Goal: Task Accomplishment & Management: Manage account settings

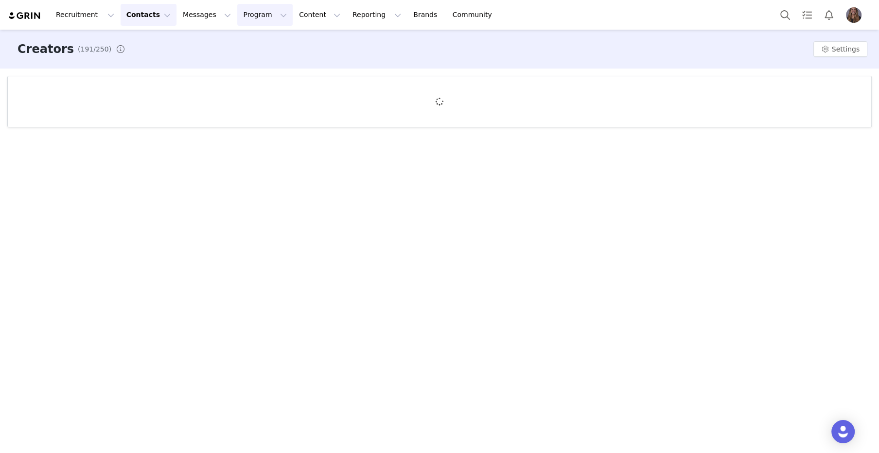
click at [251, 19] on button "Program Program" at bounding box center [264, 15] width 55 height 22
click at [256, 38] on p "Activations" at bounding box center [248, 43] width 37 height 10
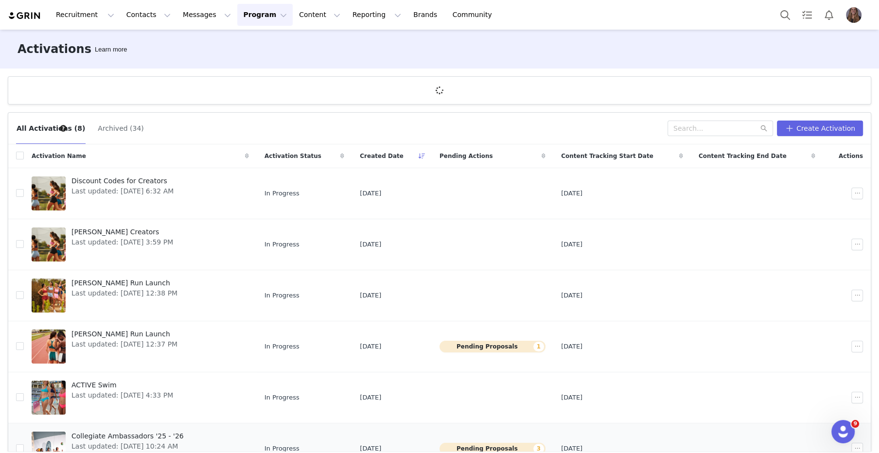
click at [124, 438] on span "Collegiate Ambassadors '25 - '26" at bounding box center [127, 436] width 112 height 10
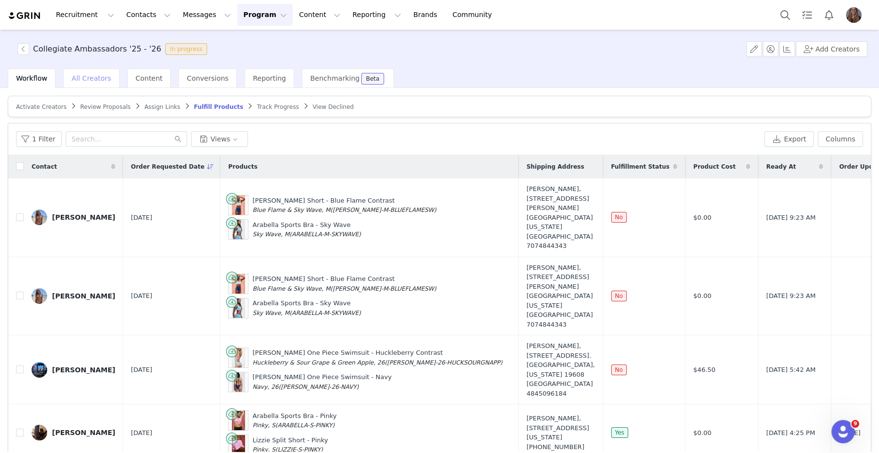
click at [99, 81] on span "All Creators" at bounding box center [90, 78] width 39 height 8
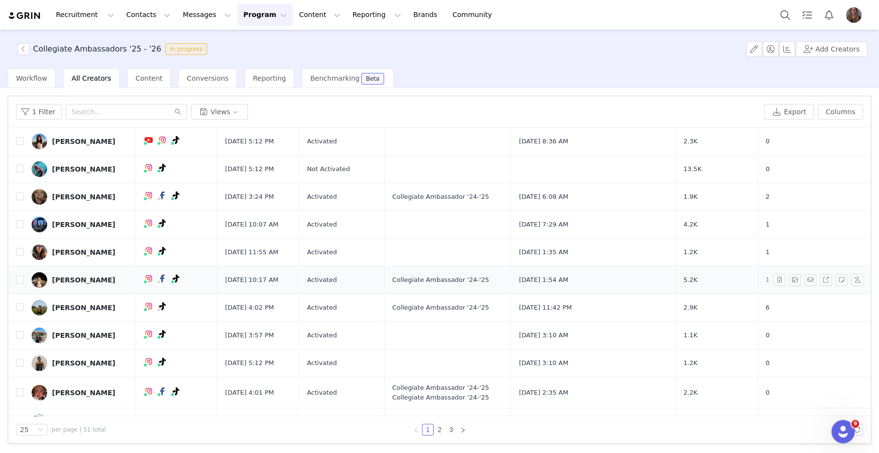
scroll to position [0, 0]
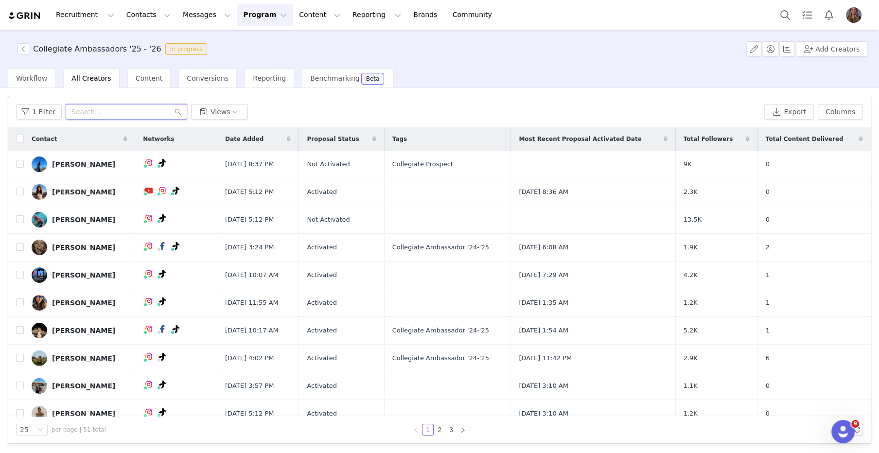
click at [117, 109] on input "text" at bounding box center [127, 112] width 122 height 16
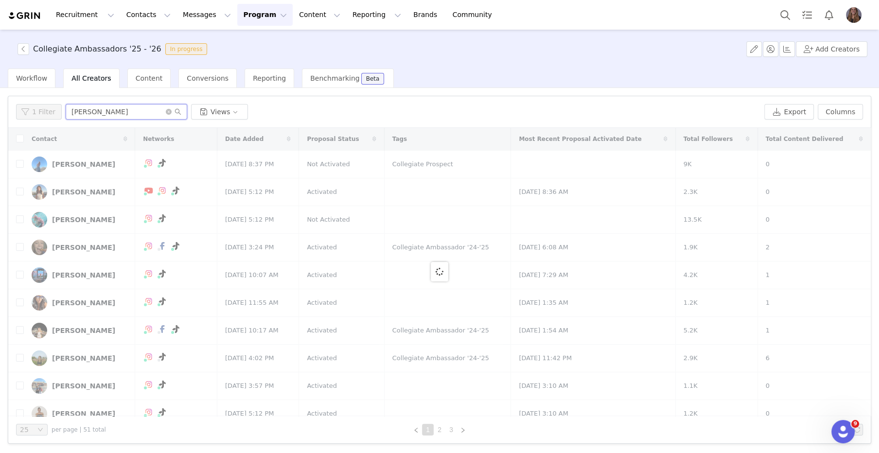
scroll to position [0, 0]
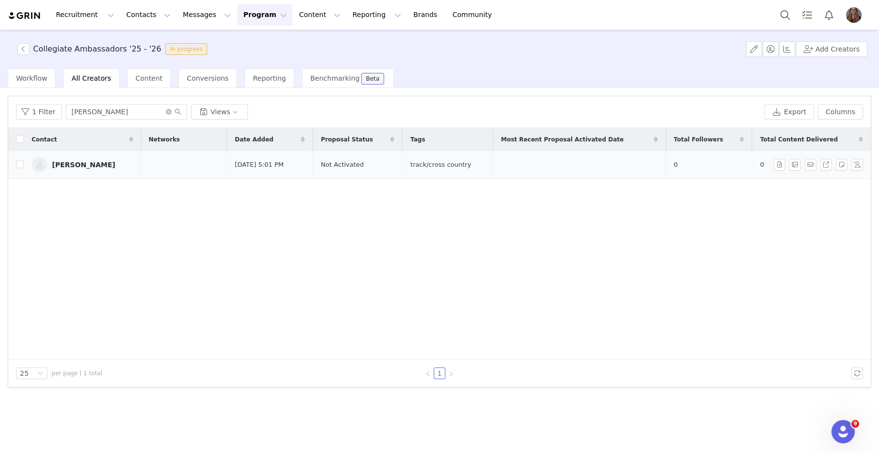
click at [83, 165] on div "Reese Garland" at bounding box center [83, 165] width 63 height 8
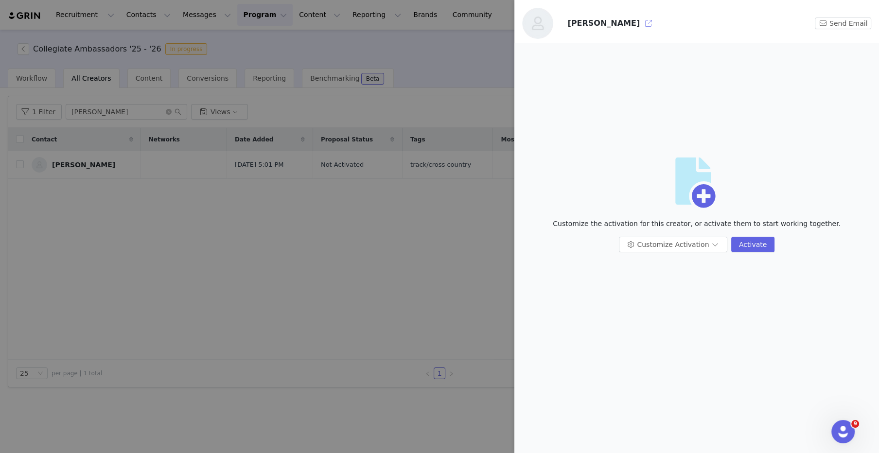
click at [641, 21] on button "button" at bounding box center [649, 24] width 16 height 16
click at [288, 214] on div at bounding box center [439, 226] width 879 height 453
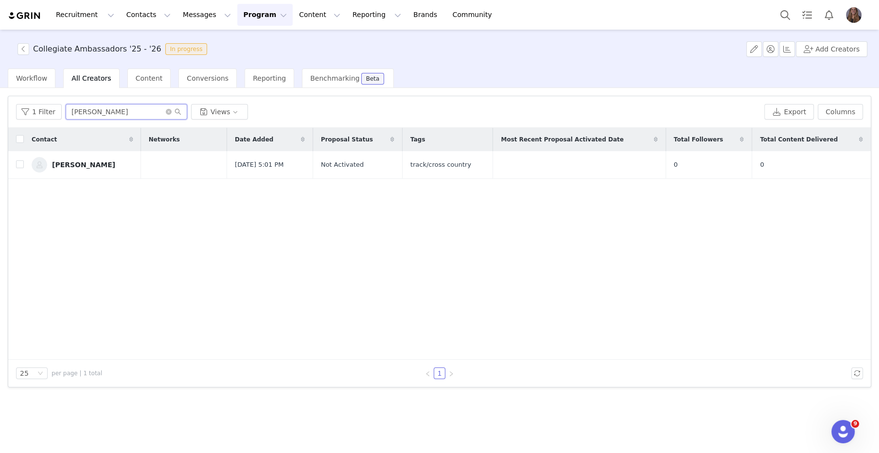
click at [78, 116] on input "reese" at bounding box center [127, 112] width 122 height 16
click at [68, 163] on div "Caroline Irvin" at bounding box center [83, 165] width 63 height 8
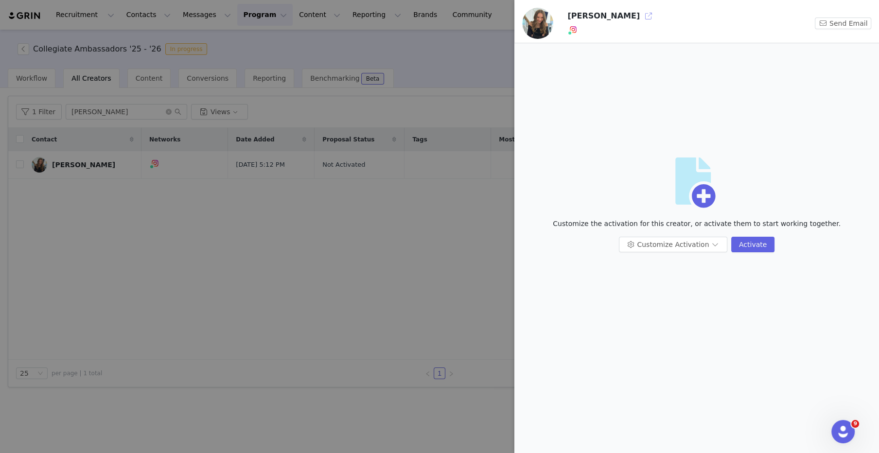
click at [641, 19] on button "button" at bounding box center [649, 16] width 16 height 16
click at [430, 83] on div at bounding box center [439, 226] width 879 height 453
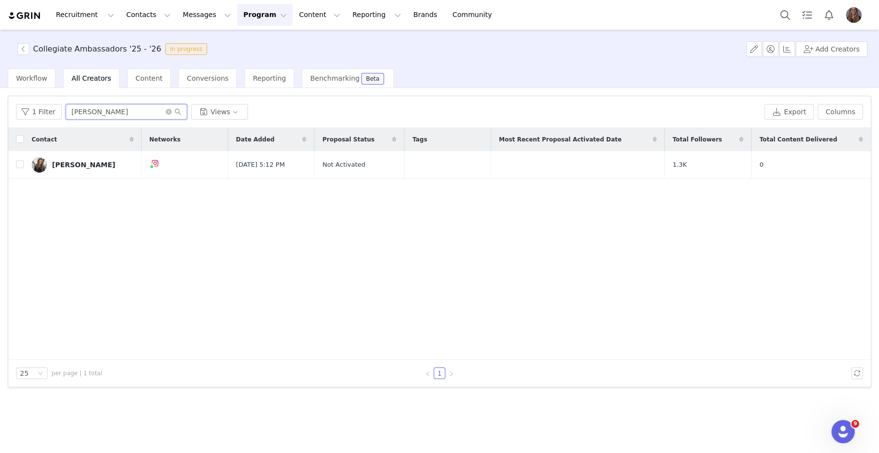
click at [82, 110] on input "caroline" at bounding box center [127, 112] width 122 height 16
click at [80, 165] on div "Tyler Kovak" at bounding box center [83, 165] width 63 height 8
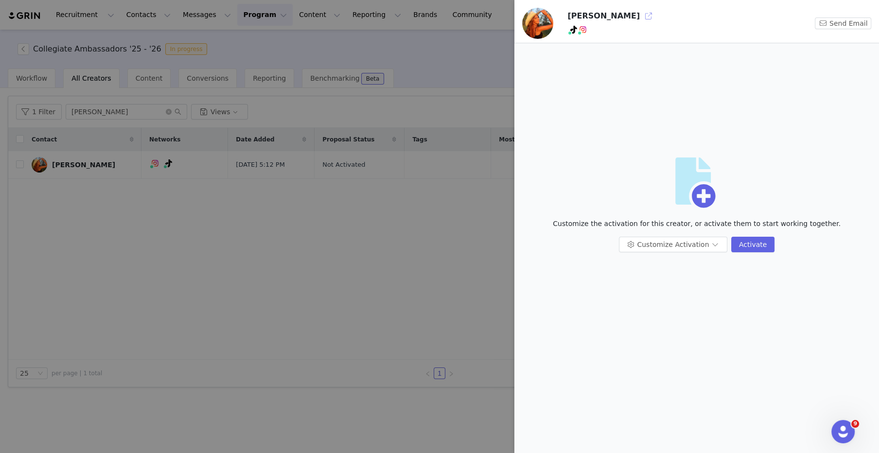
click at [641, 18] on button "button" at bounding box center [649, 16] width 16 height 16
click at [140, 118] on div at bounding box center [439, 226] width 879 height 453
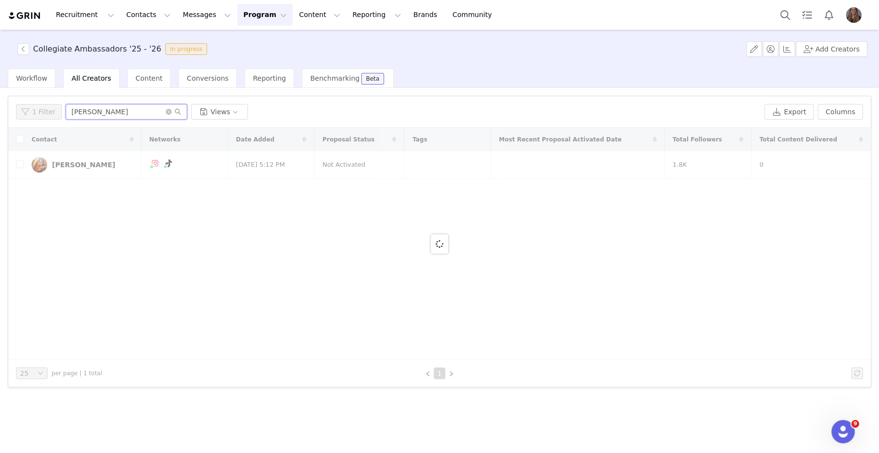
click at [73, 112] on input "tyler" at bounding box center [127, 112] width 122 height 16
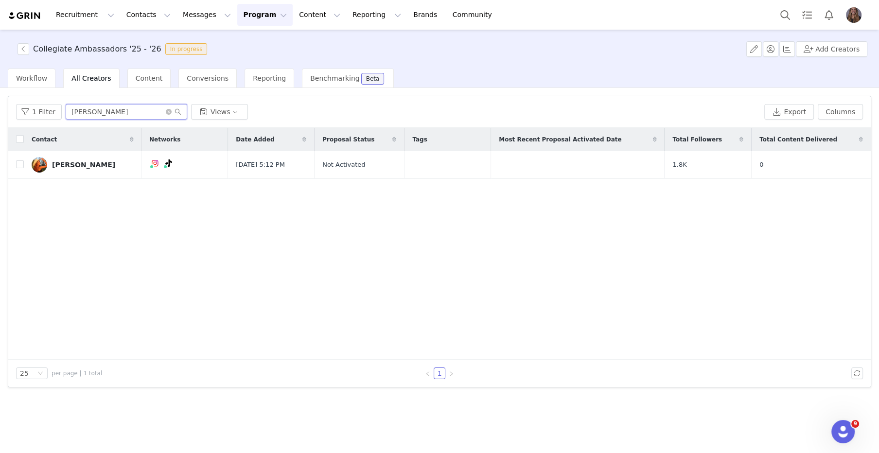
click at [73, 112] on input "tyler" at bounding box center [127, 112] width 122 height 16
type input "chris"
click at [94, 163] on div "[PERSON_NAME]" at bounding box center [83, 165] width 63 height 8
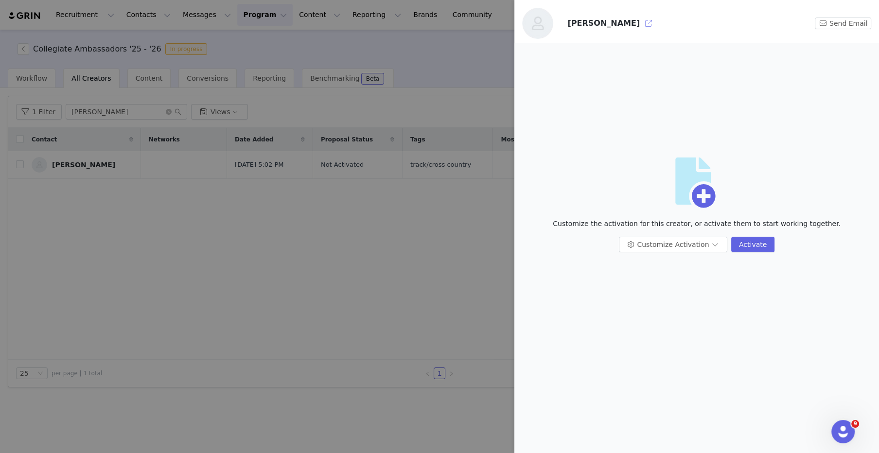
click at [641, 21] on button "button" at bounding box center [649, 24] width 16 height 16
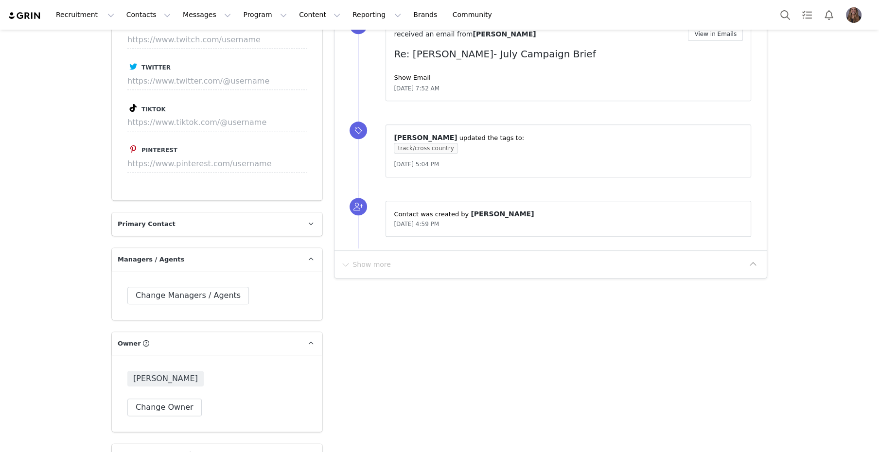
scroll to position [1384, 0]
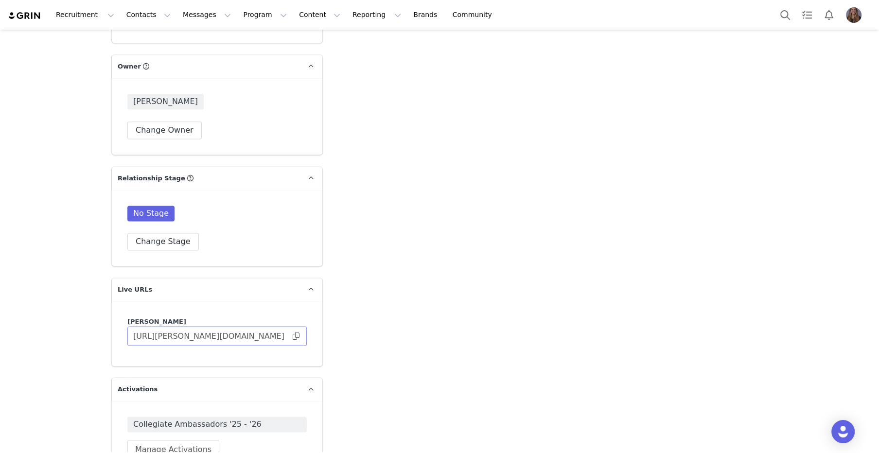
click at [298, 336] on span at bounding box center [296, 336] width 10 height 0
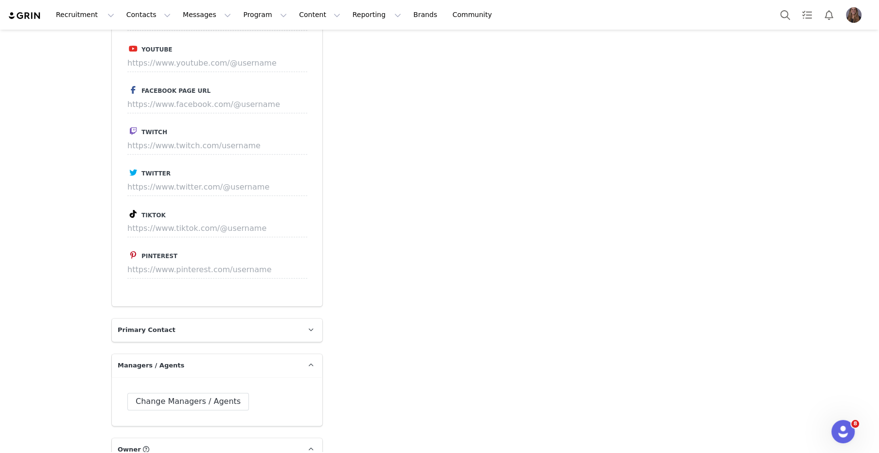
scroll to position [1712, 0]
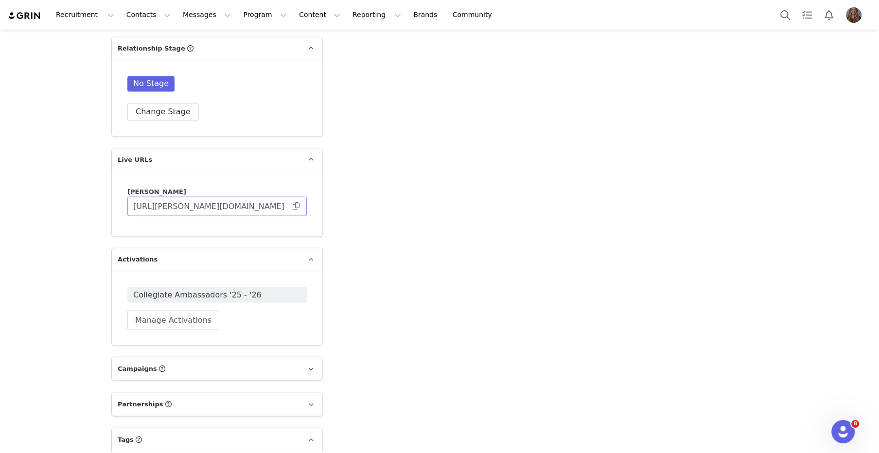
click at [296, 206] on span at bounding box center [296, 206] width 10 height 0
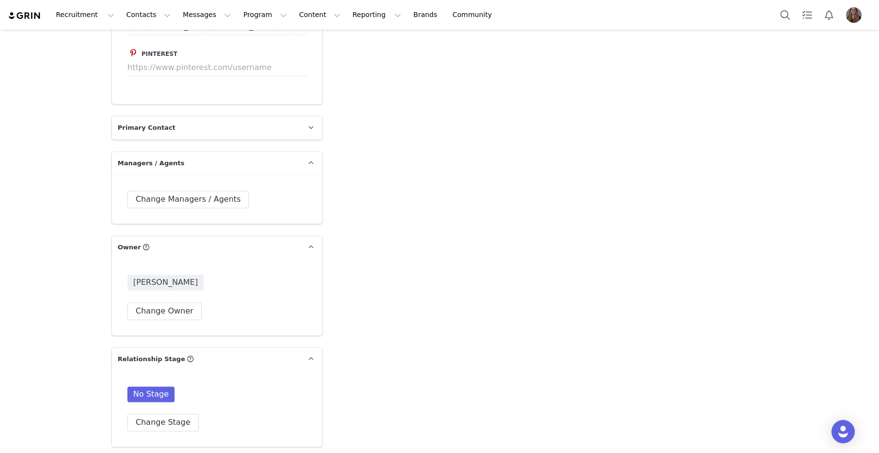
scroll to position [1647, 0]
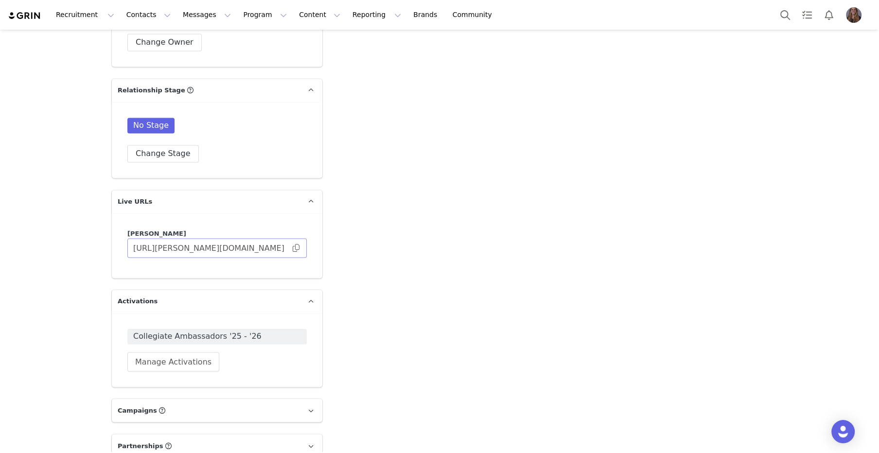
click at [298, 248] on span at bounding box center [296, 248] width 10 height 0
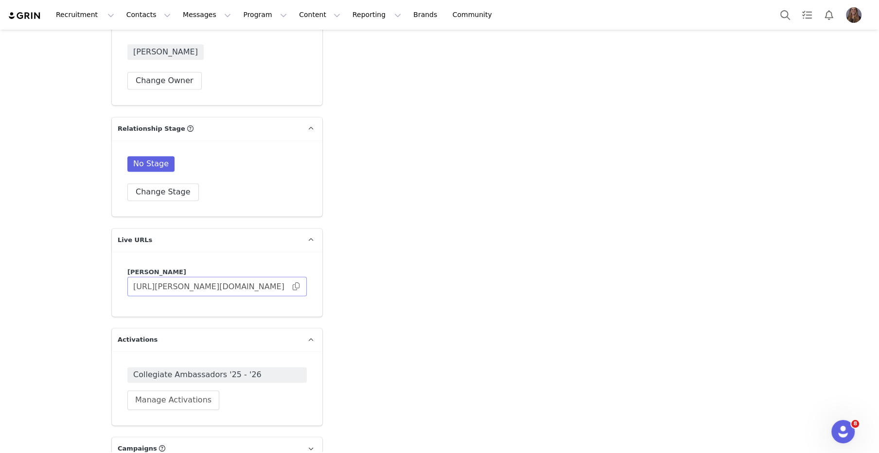
click at [297, 286] on span at bounding box center [296, 286] width 10 height 0
